Goal: Information Seeking & Learning: Learn about a topic

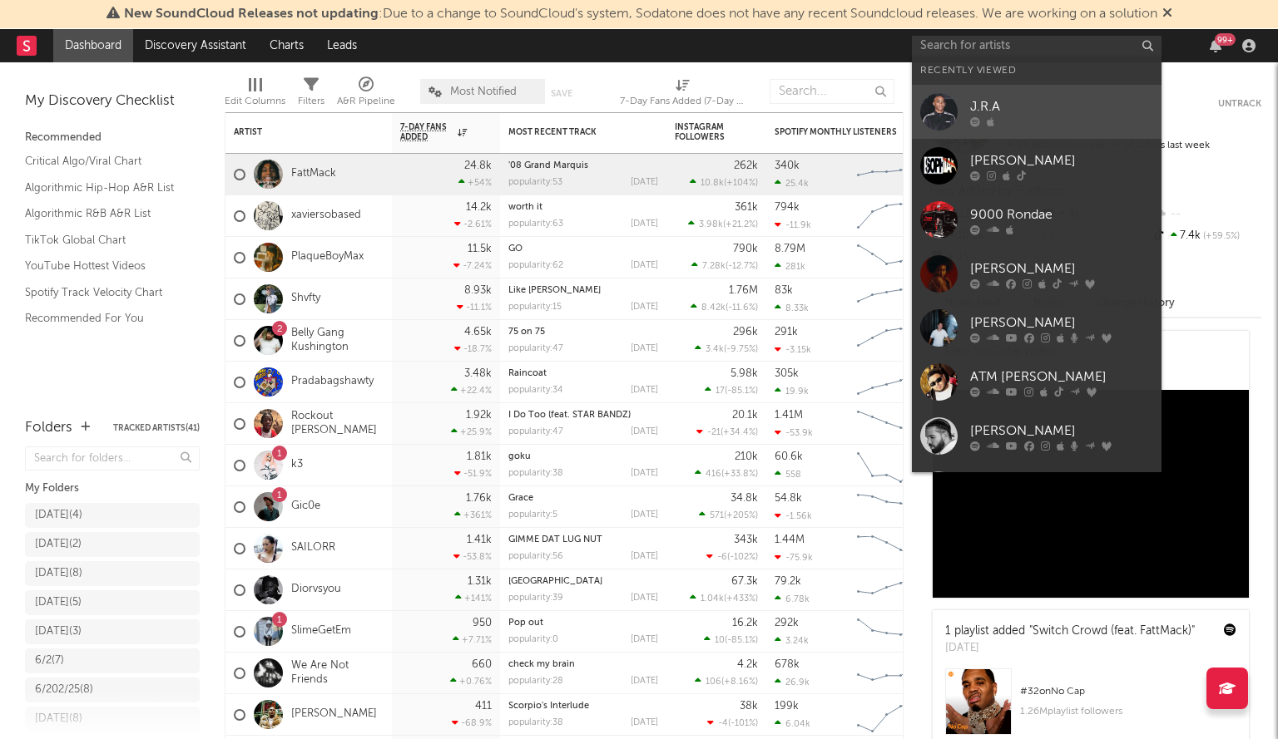
drag, startPoint x: 0, startPoint y: 0, endPoint x: 996, endPoint y: 108, distance: 1001.5
click at [996, 108] on div "J.R.A" at bounding box center [1061, 107] width 183 height 20
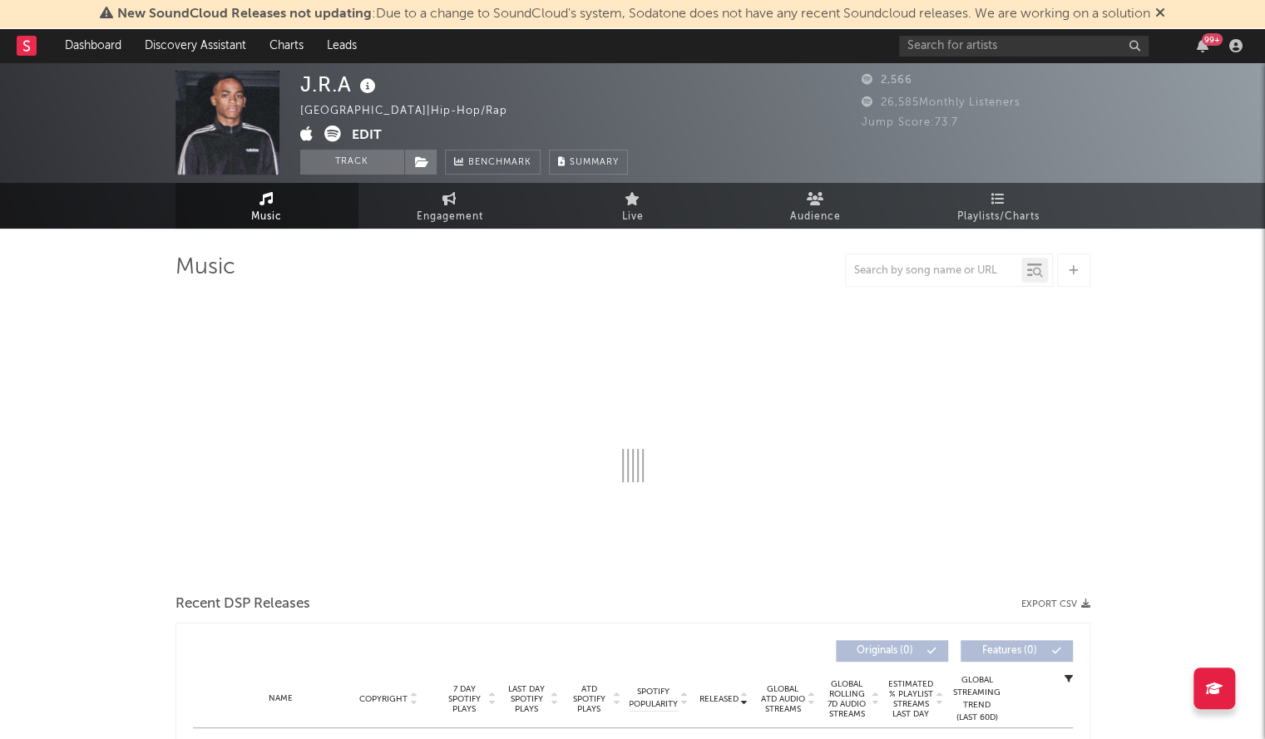
select select "1w"
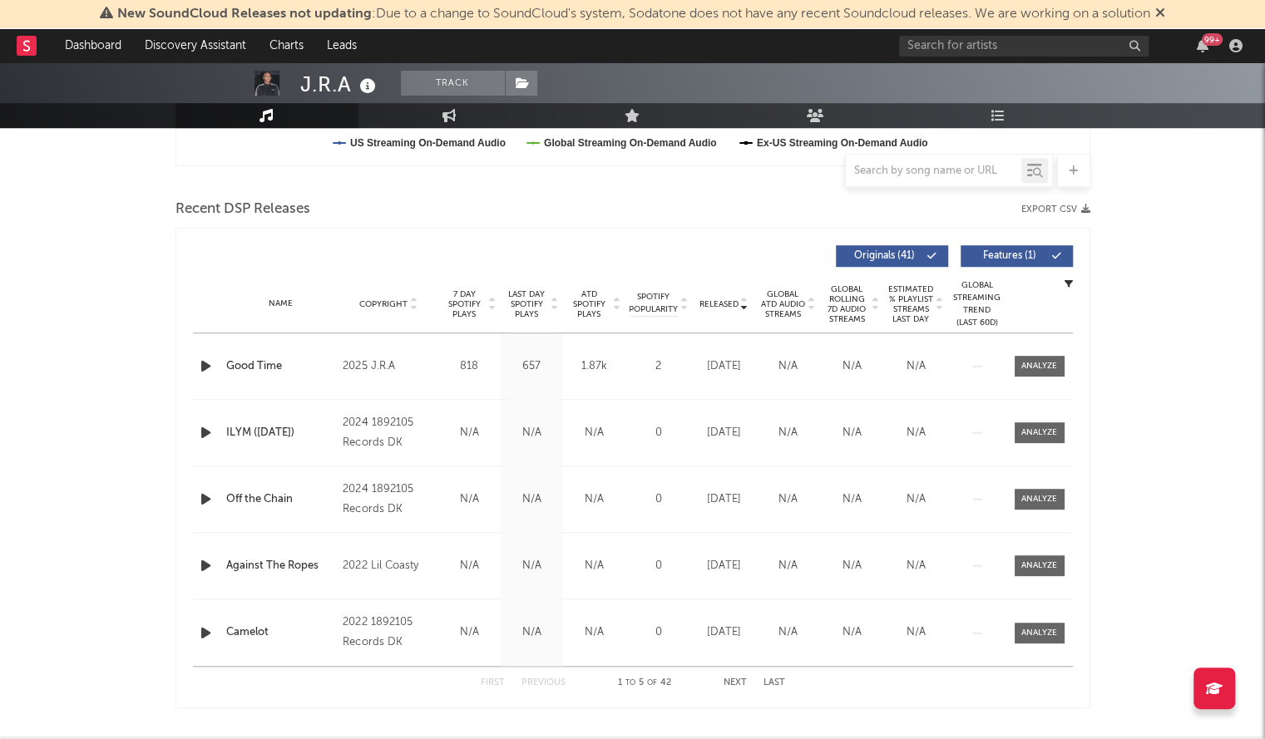
scroll to position [573, 0]
